Goal: Task Accomplishment & Management: Use online tool/utility

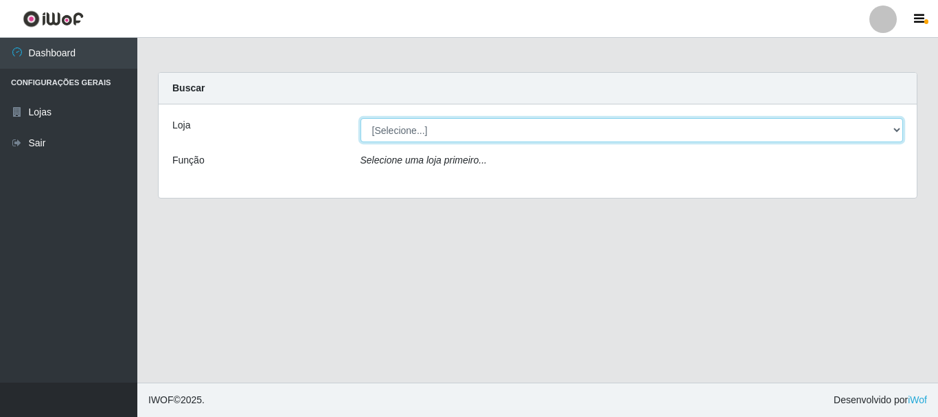
click at [450, 132] on select "[Selecione...] Nordestão - Alecrim" at bounding box center [631, 130] width 543 height 24
select select "453"
click at [360, 118] on select "[Selecione...] Nordestão - Alecrim" at bounding box center [631, 130] width 543 height 24
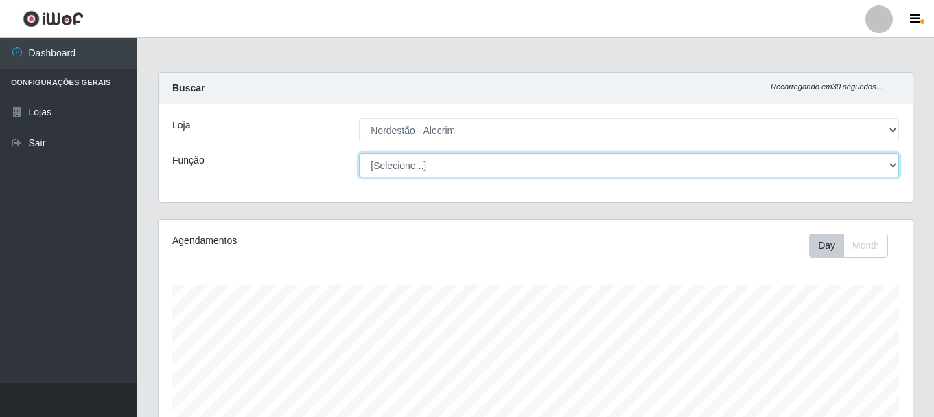
scroll to position [285, 754]
click at [492, 166] on select "[Selecione...] Balconista + Balconista de Padaria Balconista de Padaria ++ Emba…" at bounding box center [629, 165] width 540 height 24
select select "70"
click at [359, 153] on select "[Selecione...] Balconista + Balconista de Padaria Balconista de Padaria ++ Emba…" at bounding box center [629, 165] width 540 height 24
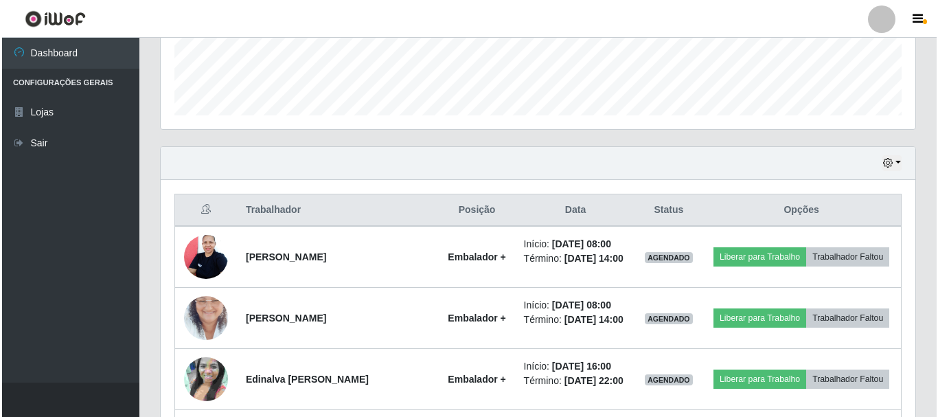
scroll to position [382, 0]
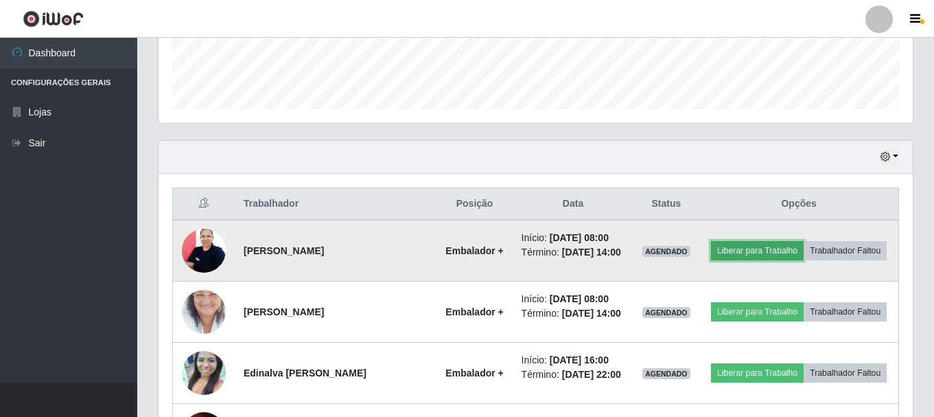
click at [748, 250] on button "Liberar para Trabalho" at bounding box center [757, 250] width 93 height 19
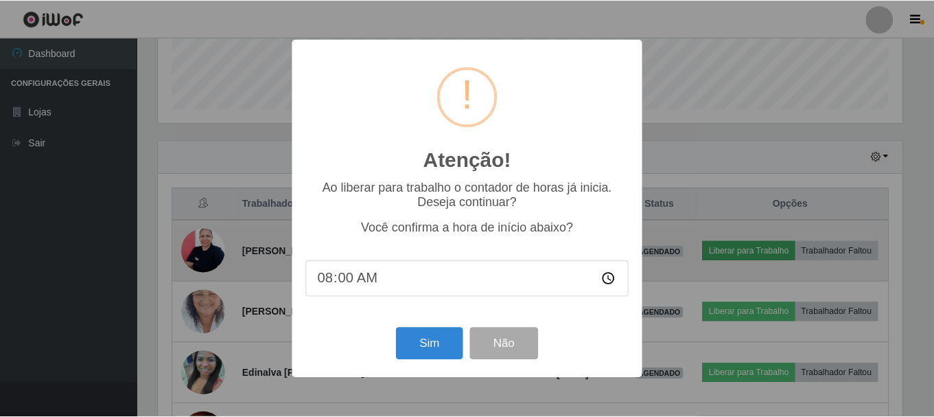
scroll to position [285, 748]
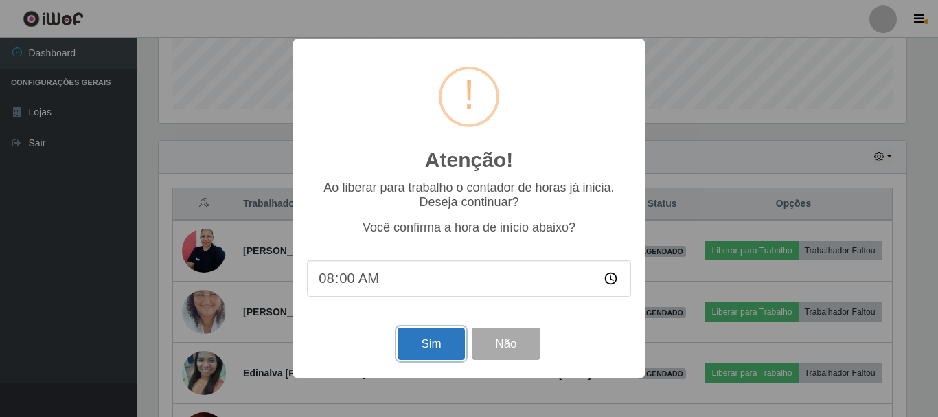
click at [438, 343] on button "Sim" at bounding box center [430, 343] width 67 height 32
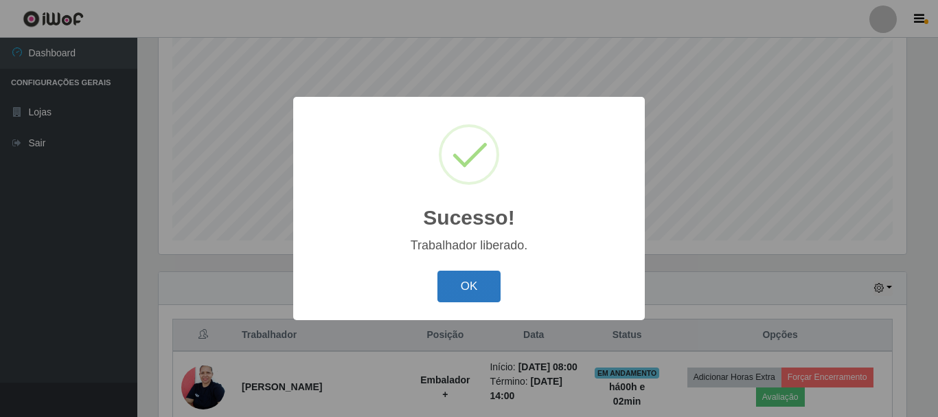
click at [476, 284] on button "OK" at bounding box center [469, 286] width 64 height 32
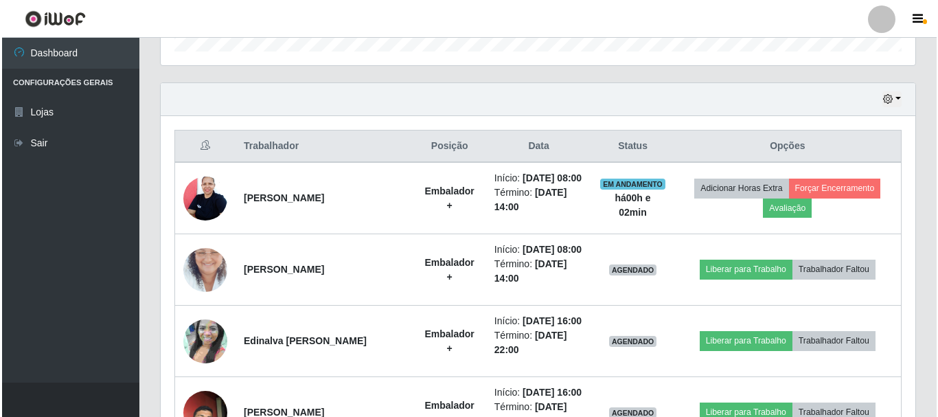
scroll to position [447, 0]
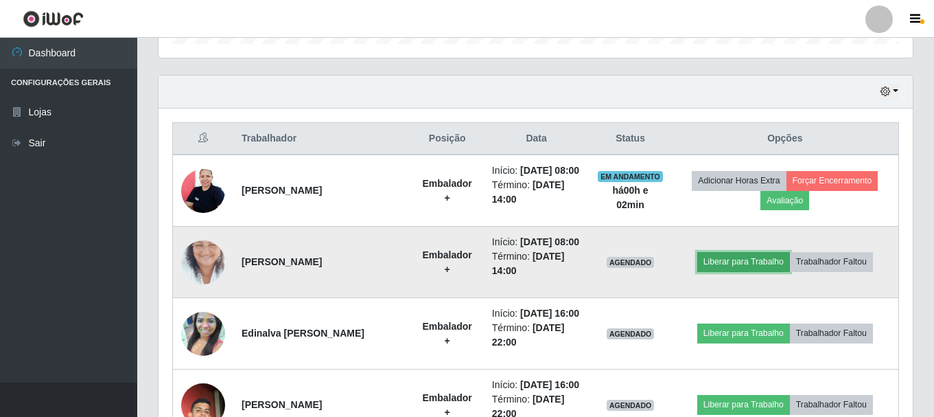
click at [728, 264] on button "Liberar para Trabalho" at bounding box center [743, 261] width 93 height 19
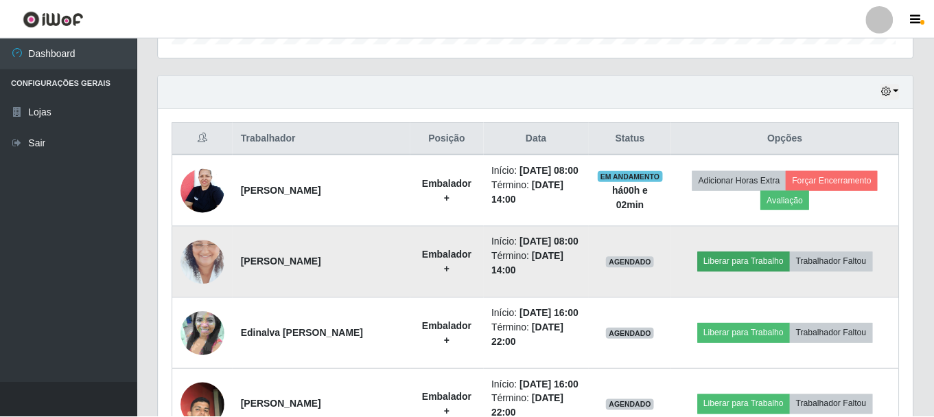
scroll to position [285, 748]
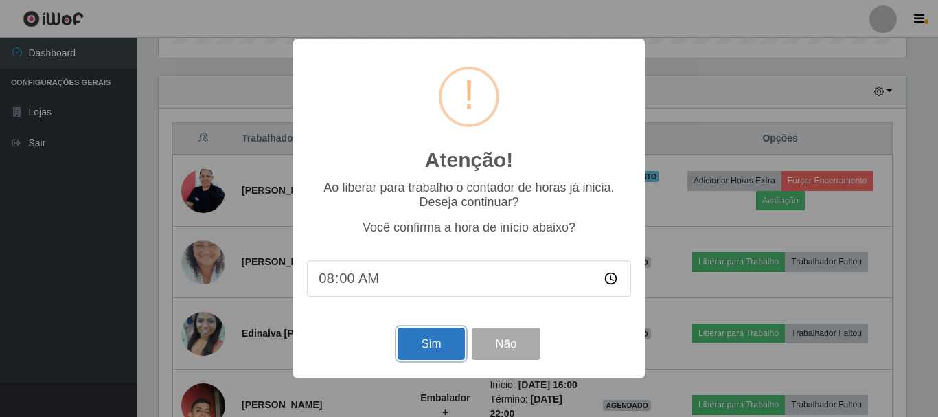
click at [427, 350] on button "Sim" at bounding box center [430, 343] width 67 height 32
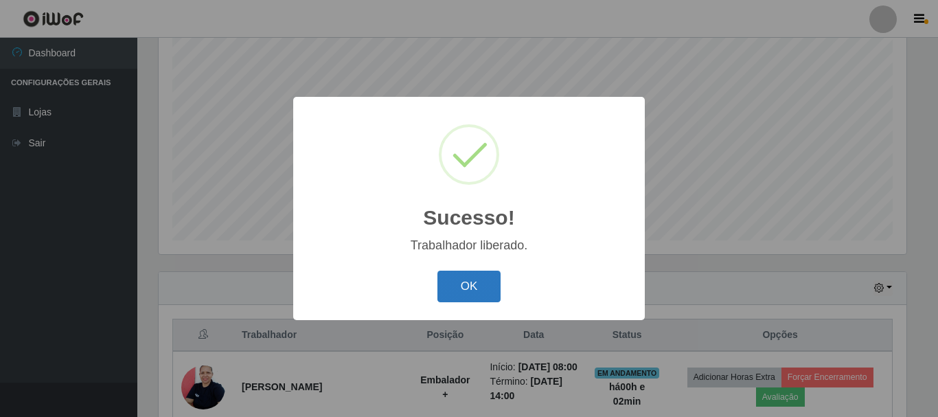
click at [456, 281] on button "OK" at bounding box center [469, 286] width 64 height 32
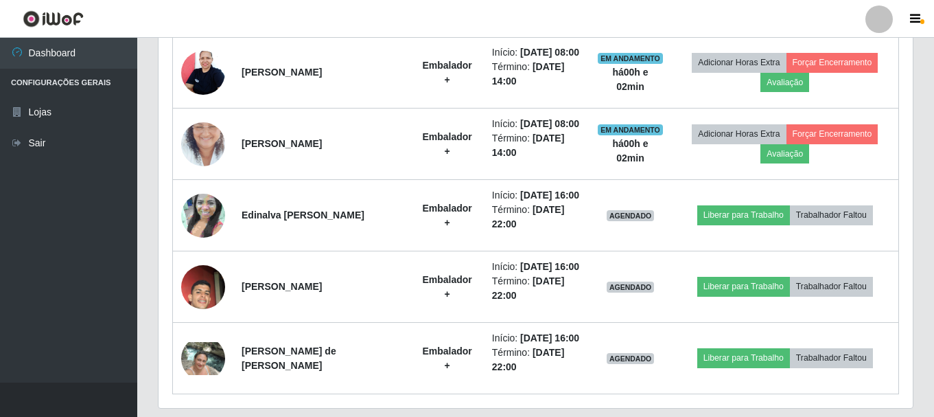
scroll to position [567, 0]
